Goal: Task Accomplishment & Management: Use online tool/utility

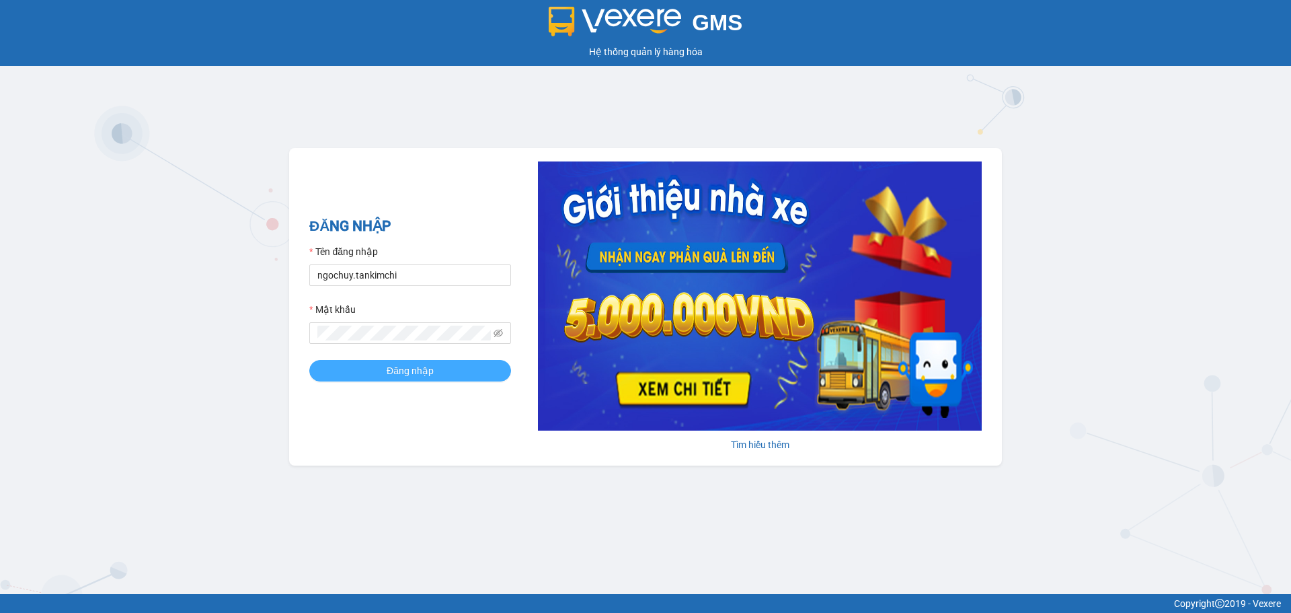
click at [416, 376] on span "Đăng nhập" at bounding box center [410, 370] width 47 height 15
click at [412, 279] on input "ngochuy.tankimchi" at bounding box center [410, 275] width 202 height 22
drag, startPoint x: 413, startPoint y: 275, endPoint x: 289, endPoint y: 270, distance: 124.5
click at [289, 270] on div "GMS Hệ thống [PERSON_NAME] hàng [PERSON_NAME] NHẬP Tên đăng nhập ngochuy.tankim…" at bounding box center [645, 297] width 1291 height 594
click at [287, 336] on div "GMS Hệ thống [PERSON_NAME] hàng [PERSON_NAME] NHẬP Tên đăng nhập [PERSON_NAME] …" at bounding box center [645, 297] width 1291 height 594
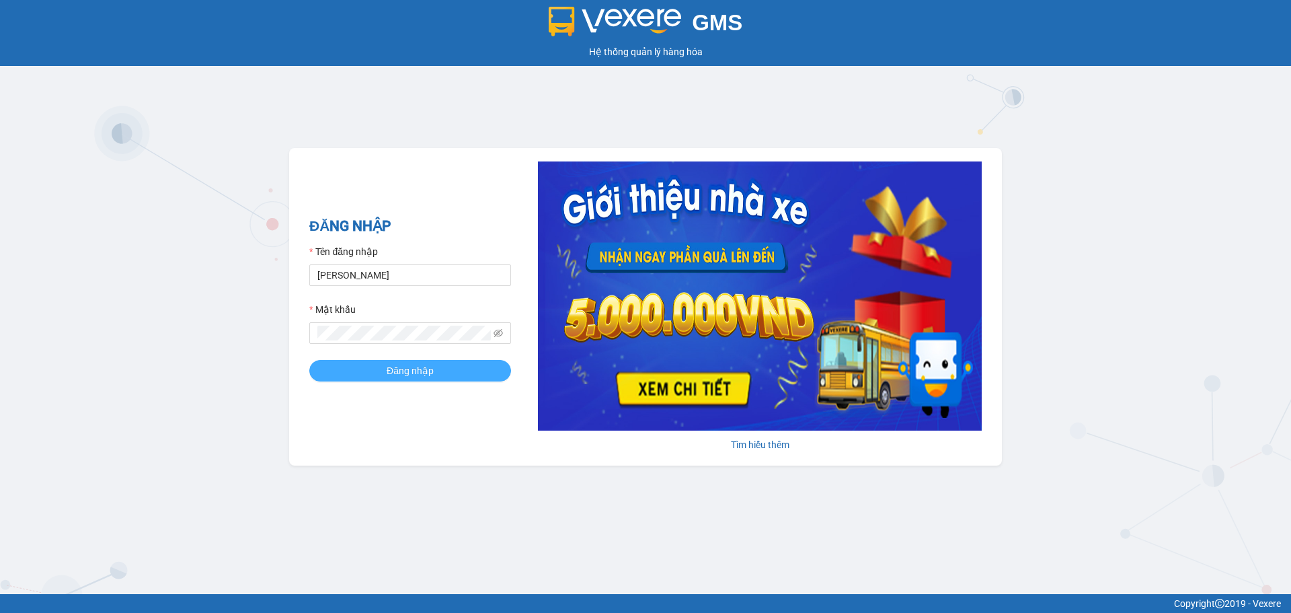
click at [348, 367] on button "Đăng nhập" at bounding box center [410, 371] width 202 height 22
click at [282, 325] on div "GMS Hệ thống quản lý hàng hóa ĐĂNG NHẬP Tên đăng nhập nguyen Mật khẩu Đăng nhập…" at bounding box center [645, 297] width 1291 height 594
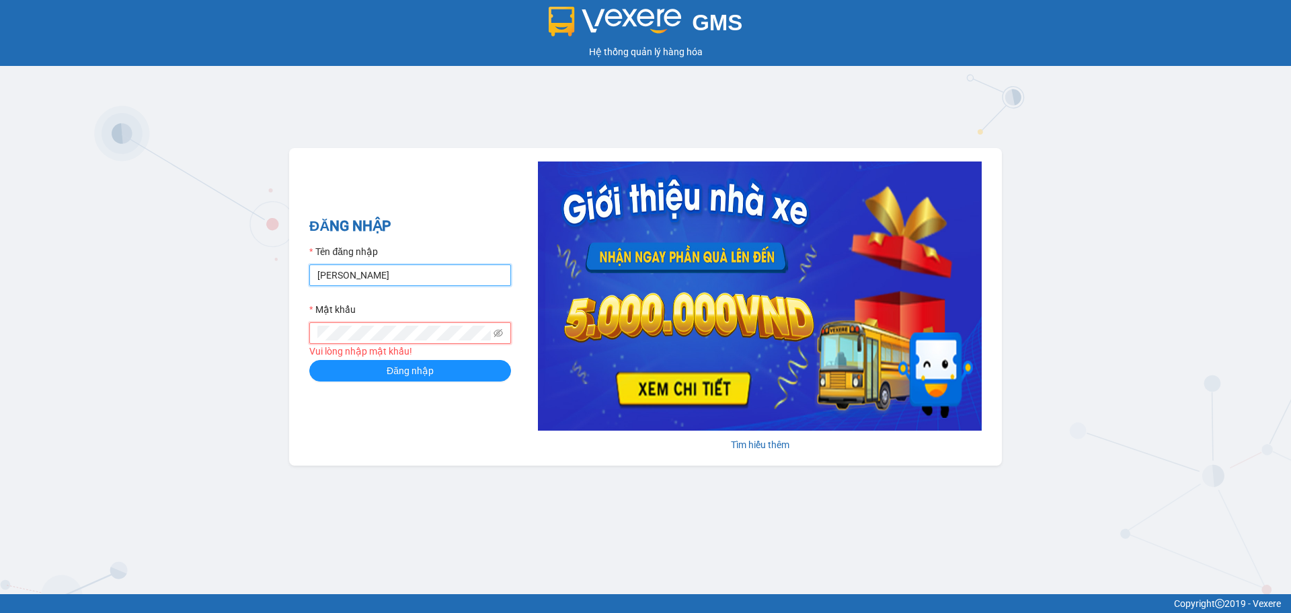
click at [364, 272] on input "nguyen" at bounding box center [410, 275] width 202 height 22
type input "nguyenvu.tankimchi"
click at [309, 360] on button "Đăng nhập" at bounding box center [410, 371] width 202 height 22
